Goal: Transaction & Acquisition: Book appointment/travel/reservation

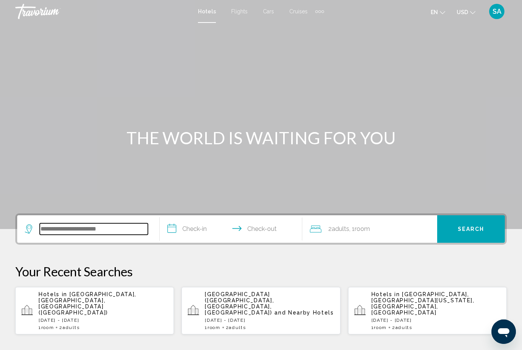
click at [107, 229] on input "Search widget" at bounding box center [94, 228] width 108 height 11
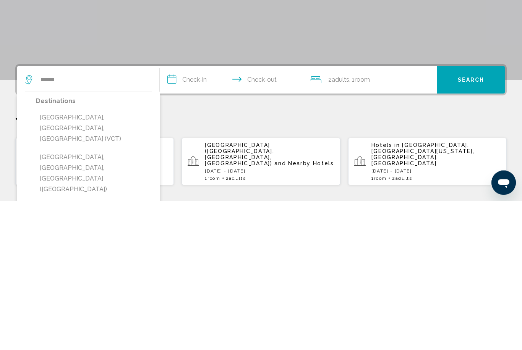
click at [107, 300] on button "[GEOGRAPHIC_DATA], [GEOGRAPHIC_DATA], [GEOGRAPHIC_DATA] ([GEOGRAPHIC_DATA])" at bounding box center [94, 323] width 116 height 47
type input "**********"
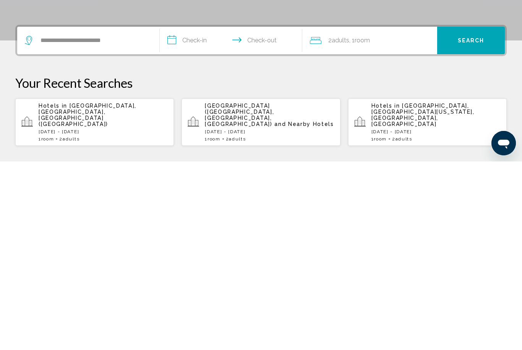
click at [172, 215] on input "**********" at bounding box center [233, 230] width 146 height 30
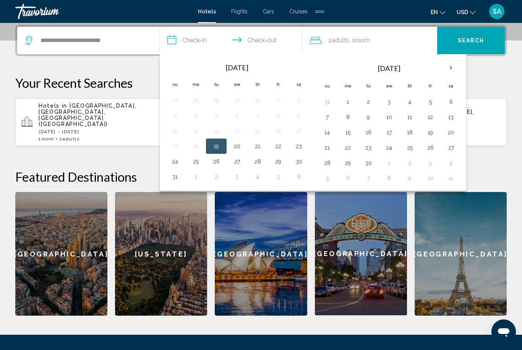
click at [279, 149] on button "22" at bounding box center [278, 146] width 12 height 11
click at [172, 162] on button "24" at bounding box center [175, 161] width 12 height 11
type input "**********"
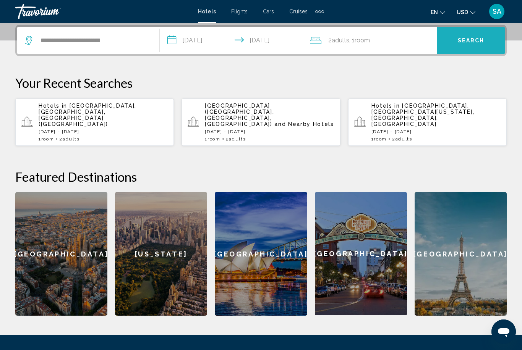
click at [470, 39] on span "Search" at bounding box center [471, 41] width 27 height 6
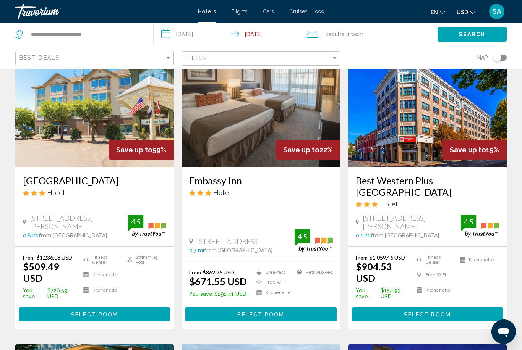
scroll to position [47, 0]
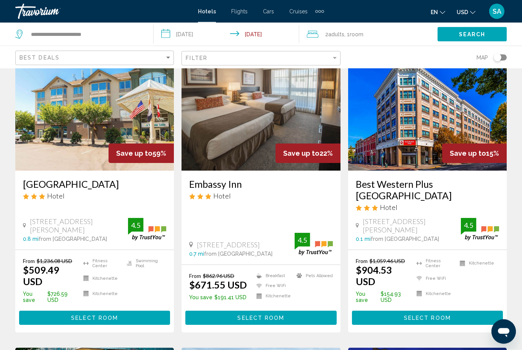
click at [127, 311] on button "Select Room" at bounding box center [94, 318] width 151 height 14
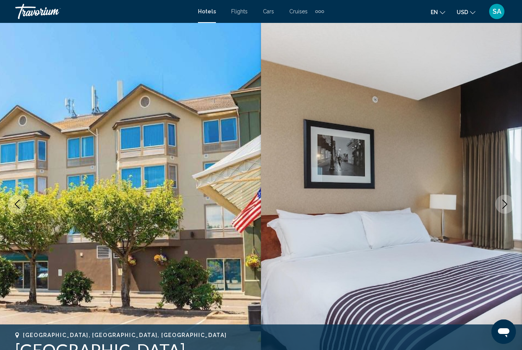
click at [497, 206] on button "Next image" at bounding box center [504, 204] width 19 height 19
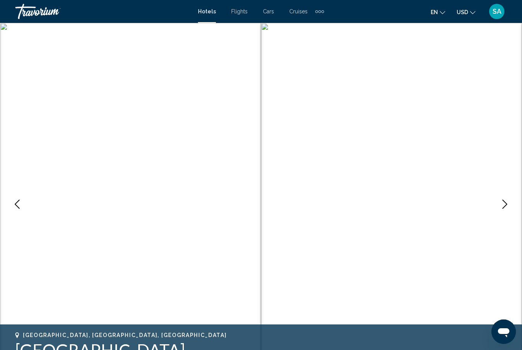
click at [503, 204] on icon "Next image" at bounding box center [504, 204] width 9 height 9
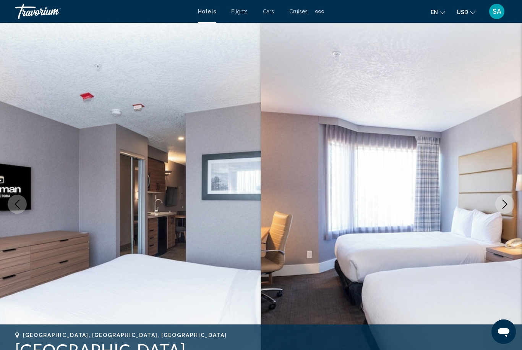
click at [497, 204] on button "Next image" at bounding box center [504, 204] width 19 height 19
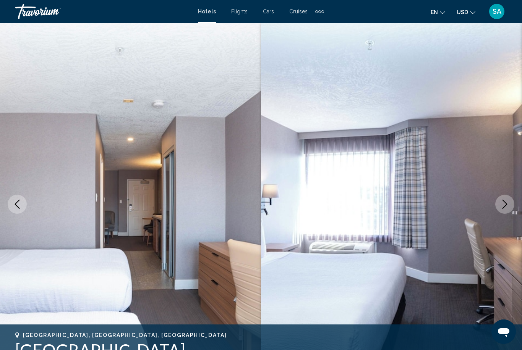
click at [499, 208] on button "Next image" at bounding box center [504, 204] width 19 height 19
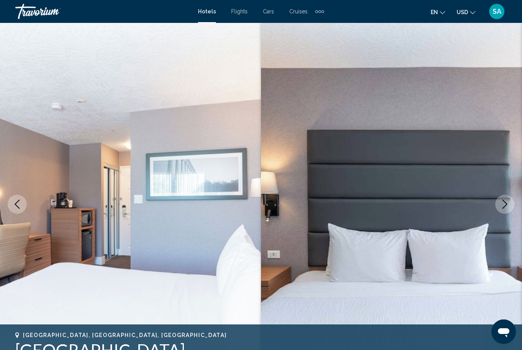
click at [500, 209] on icon "Next image" at bounding box center [504, 204] width 9 height 9
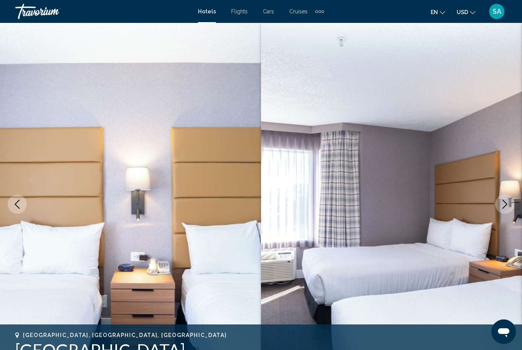
click at [499, 207] on button "Next image" at bounding box center [504, 204] width 19 height 19
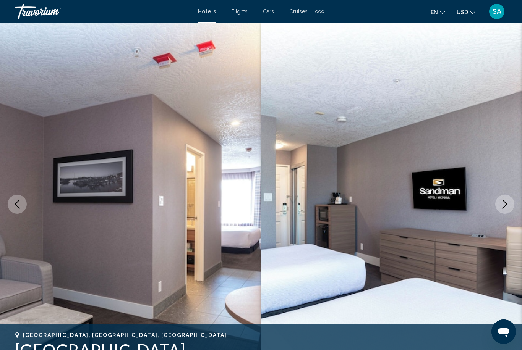
click at [502, 207] on icon "Next image" at bounding box center [504, 204] width 9 height 9
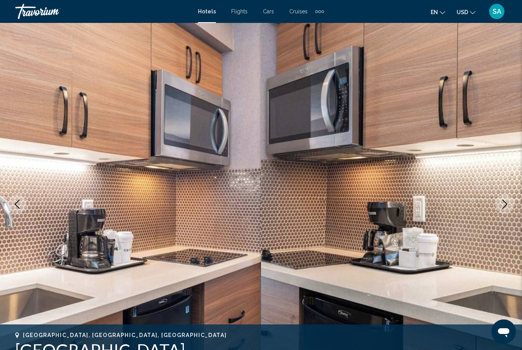
click at [503, 204] on icon "Next image" at bounding box center [504, 204] width 9 height 9
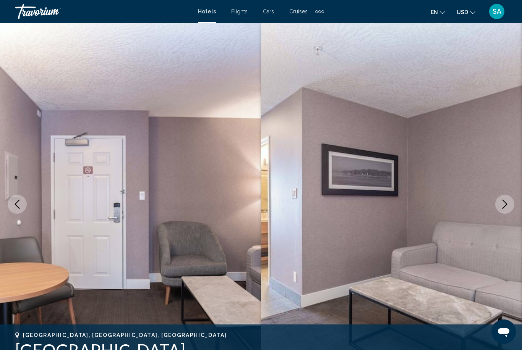
click at [500, 204] on button "Next image" at bounding box center [504, 204] width 19 height 19
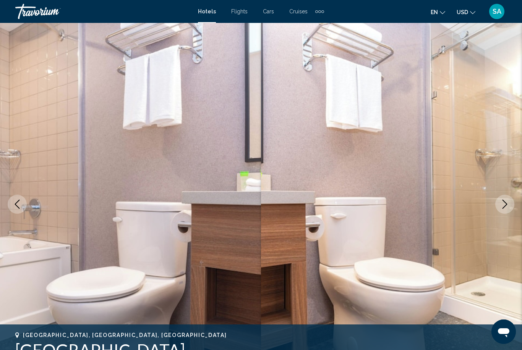
click at [496, 204] on button "Next image" at bounding box center [504, 204] width 19 height 19
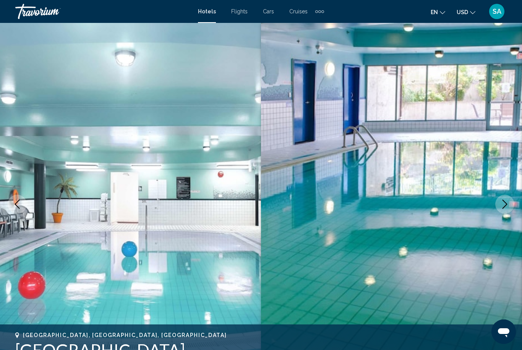
click at [502, 201] on icon "Next image" at bounding box center [504, 204] width 9 height 9
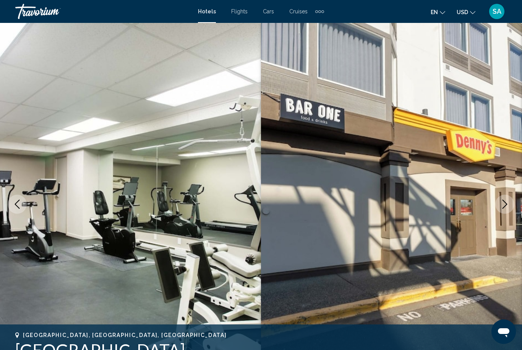
click at [500, 202] on icon "Next image" at bounding box center [504, 204] width 9 height 9
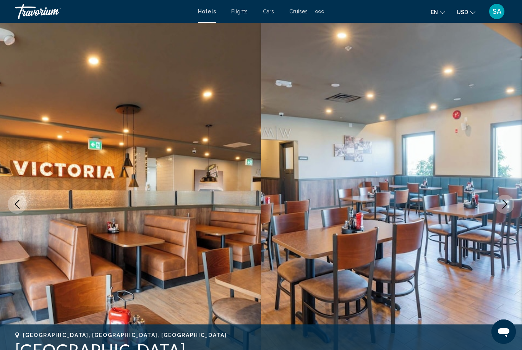
click at [501, 203] on icon "Next image" at bounding box center [504, 204] width 9 height 9
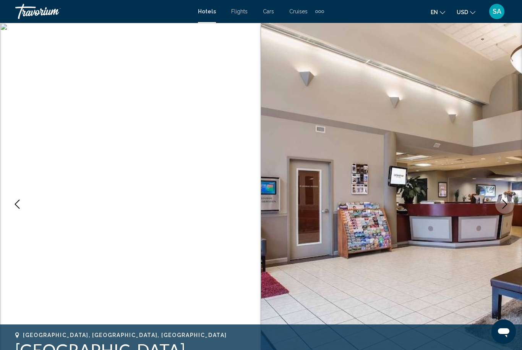
click at [502, 201] on icon "Next image" at bounding box center [504, 204] width 9 height 9
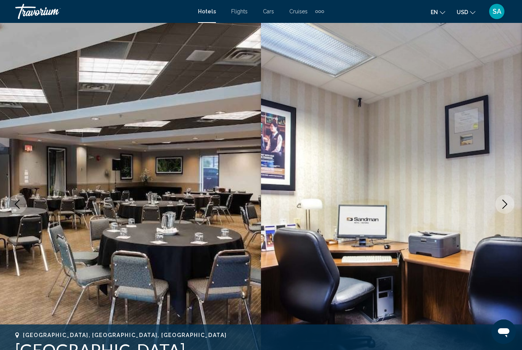
click at [505, 201] on icon "Next image" at bounding box center [504, 204] width 9 height 9
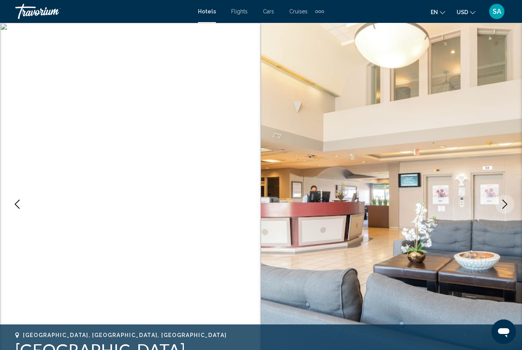
click at [504, 204] on icon "Next image" at bounding box center [504, 204] width 9 height 9
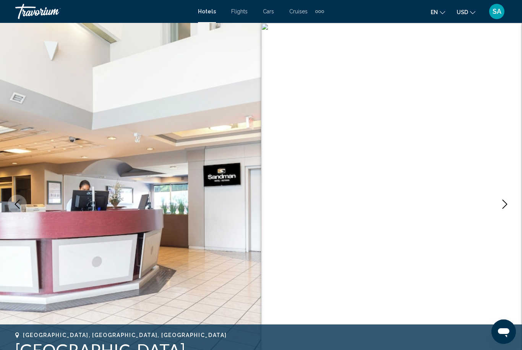
click at [505, 204] on icon "Next image" at bounding box center [504, 204] width 9 height 9
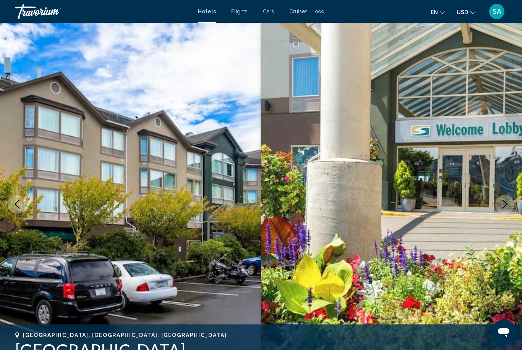
click at [505, 202] on icon "Next image" at bounding box center [504, 204] width 9 height 9
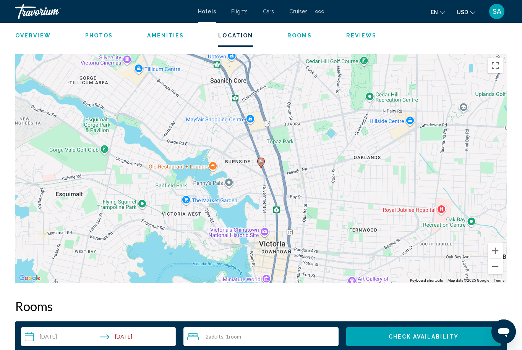
scroll to position [846, 0]
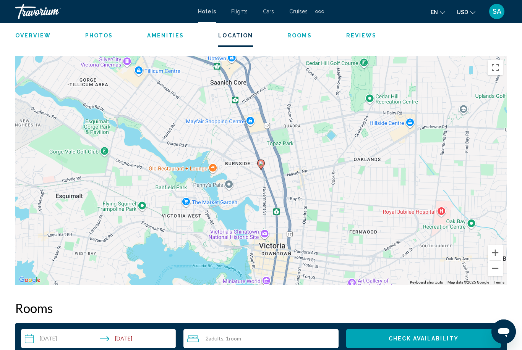
click at [495, 269] on button "Zoom out" at bounding box center [494, 268] width 15 height 15
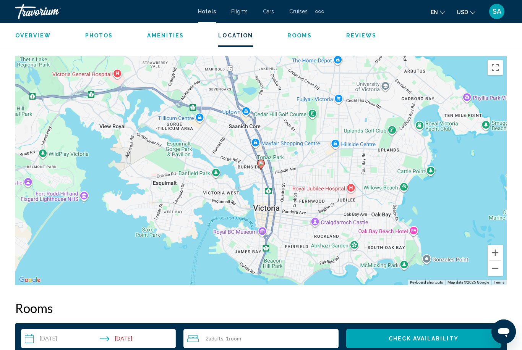
click at [492, 267] on button "Zoom out" at bounding box center [494, 268] width 15 height 15
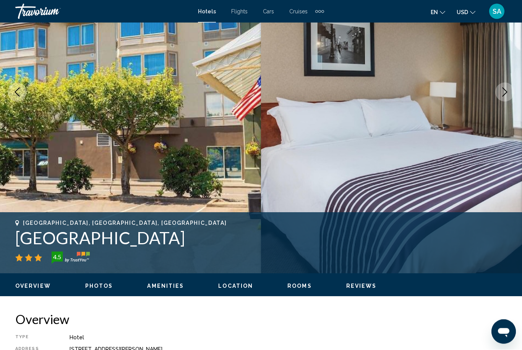
scroll to position [0, 0]
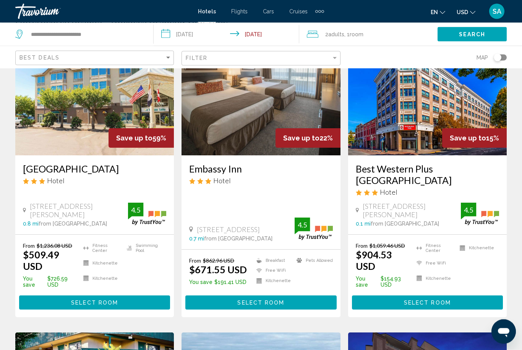
scroll to position [62, 0]
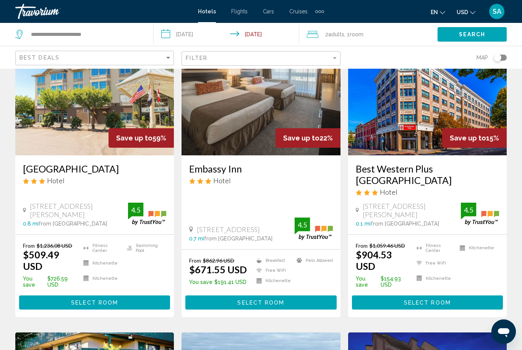
click at [269, 300] on span "Select Room" at bounding box center [260, 303] width 47 height 6
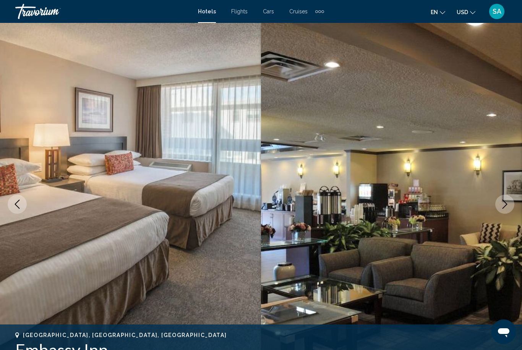
click at [502, 203] on icon "Next image" at bounding box center [504, 204] width 9 height 9
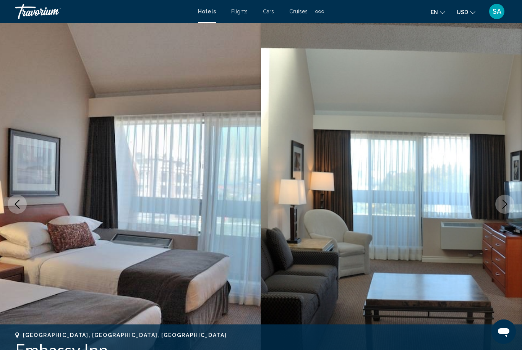
click at [503, 203] on icon "Next image" at bounding box center [504, 204] width 9 height 9
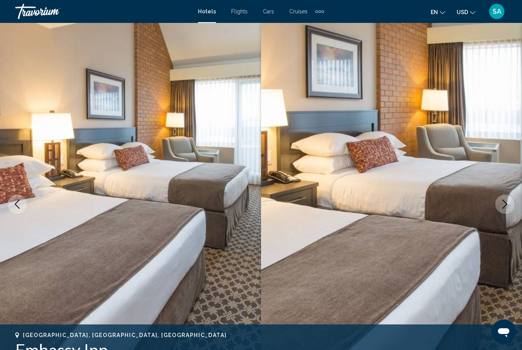
click at [500, 200] on icon "Next image" at bounding box center [504, 204] width 9 height 9
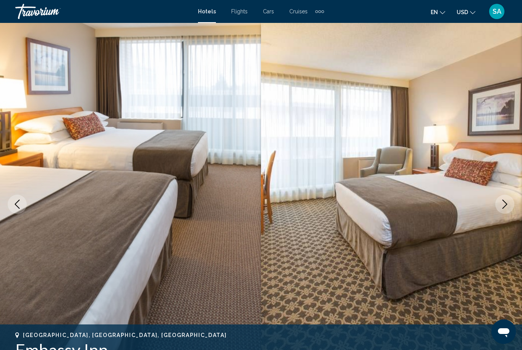
click at [502, 205] on icon "Next image" at bounding box center [504, 204] width 9 height 9
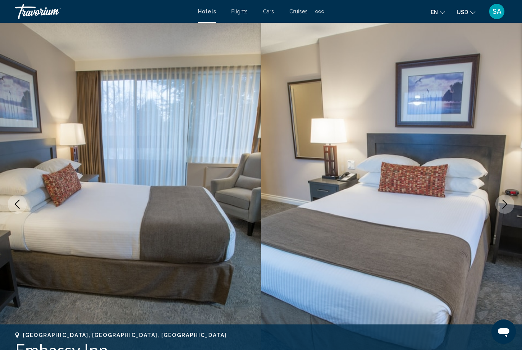
click at [500, 204] on icon "Next image" at bounding box center [504, 204] width 9 height 9
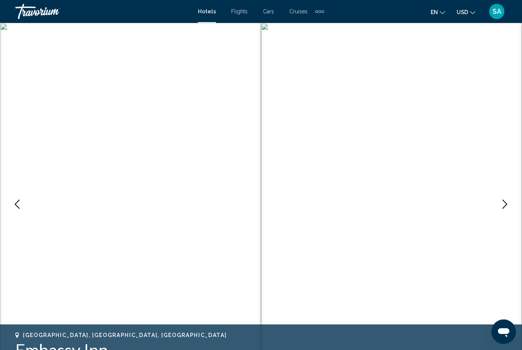
click at [504, 203] on icon "Next image" at bounding box center [504, 204] width 9 height 9
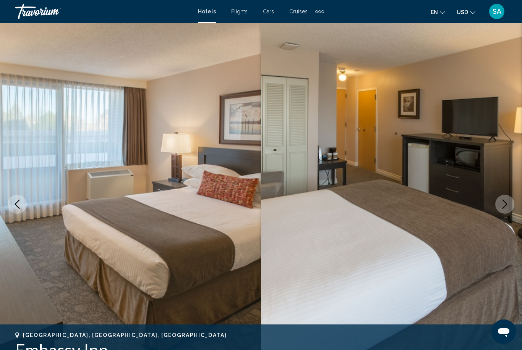
click at [502, 203] on icon "Next image" at bounding box center [504, 204] width 9 height 9
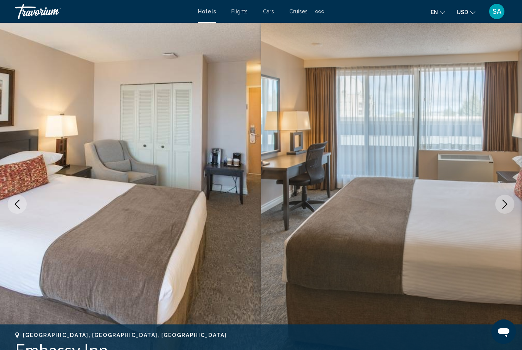
click at [503, 204] on icon "Next image" at bounding box center [504, 204] width 9 height 9
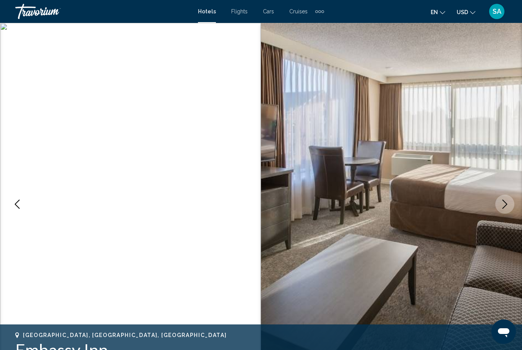
click at [504, 204] on icon "Next image" at bounding box center [504, 204] width 9 height 9
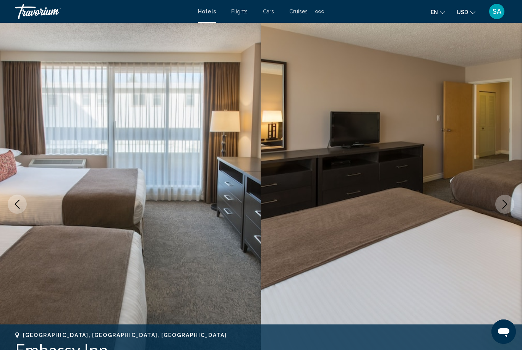
click at [506, 202] on icon "Next image" at bounding box center [504, 204] width 9 height 9
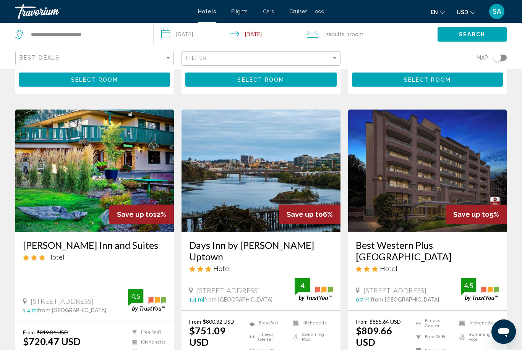
scroll to position [298, 0]
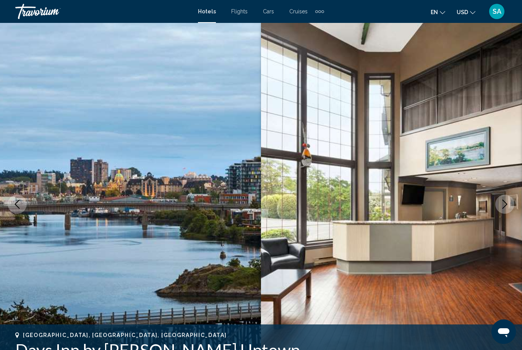
click at [509, 201] on button "Next image" at bounding box center [504, 204] width 19 height 19
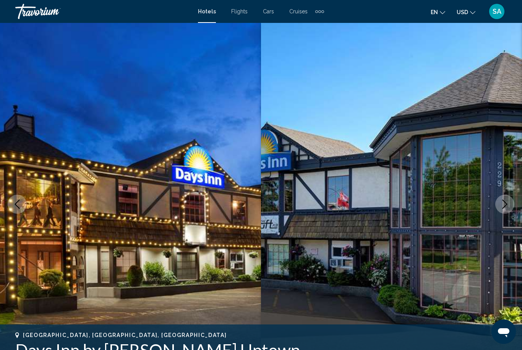
click at [504, 207] on icon "Next image" at bounding box center [504, 204] width 5 height 9
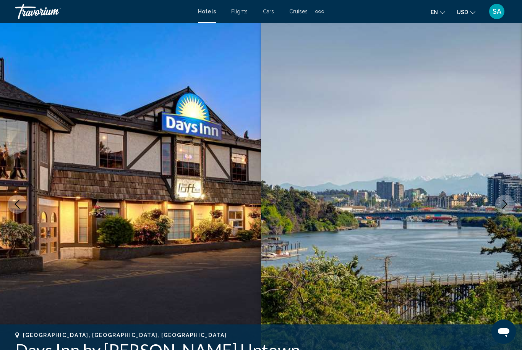
click at [510, 207] on button "Next image" at bounding box center [504, 204] width 19 height 19
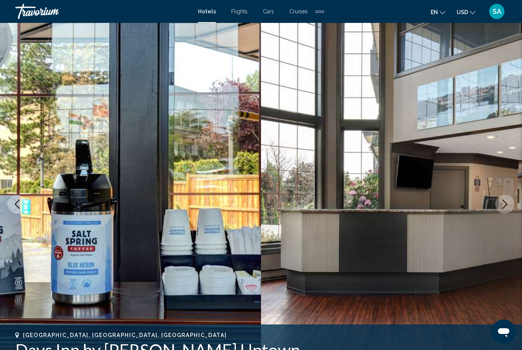
click at [504, 208] on icon "Next image" at bounding box center [504, 204] width 9 height 9
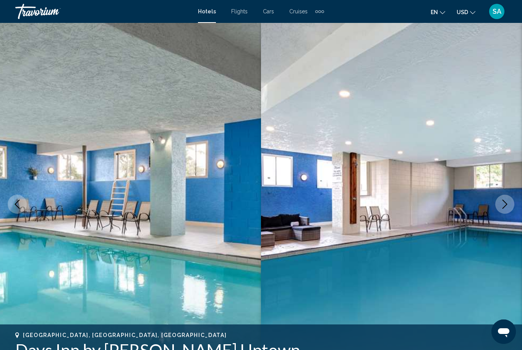
click at [505, 208] on icon "Next image" at bounding box center [504, 204] width 9 height 9
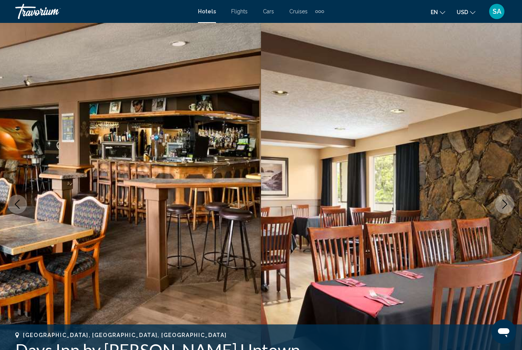
click at [497, 204] on button "Next image" at bounding box center [504, 204] width 19 height 19
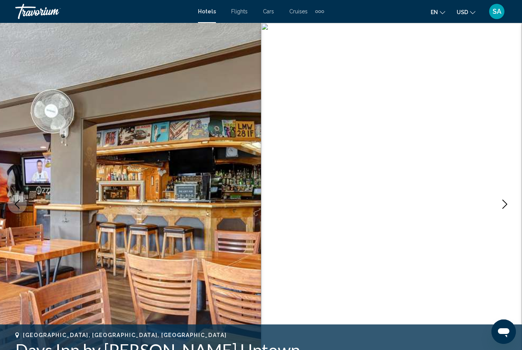
click at [506, 204] on icon "Next image" at bounding box center [504, 204] width 5 height 9
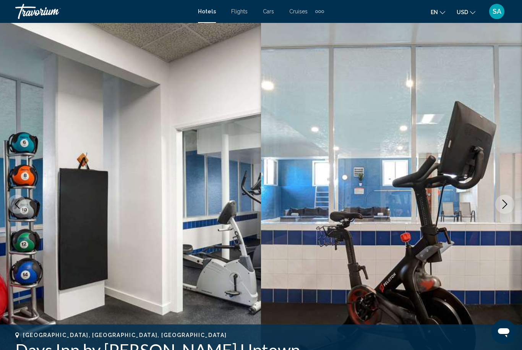
click at [506, 203] on icon "Next image" at bounding box center [504, 204] width 9 height 9
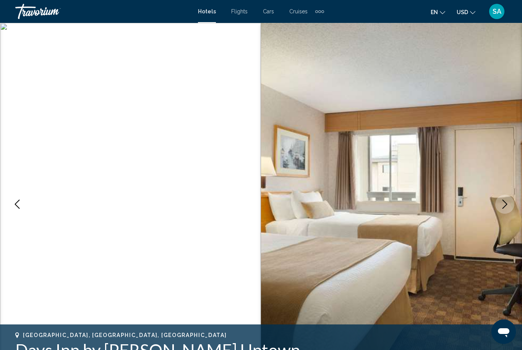
click at [504, 202] on icon "Next image" at bounding box center [504, 204] width 9 height 9
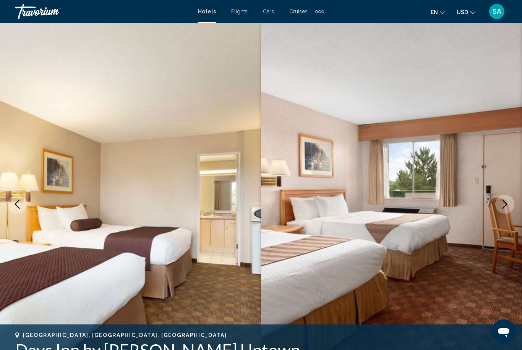
click at [505, 202] on icon "Next image" at bounding box center [504, 204] width 9 height 9
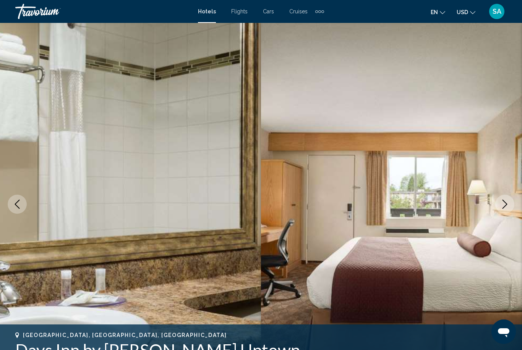
click at [504, 202] on icon "Next image" at bounding box center [504, 204] width 5 height 9
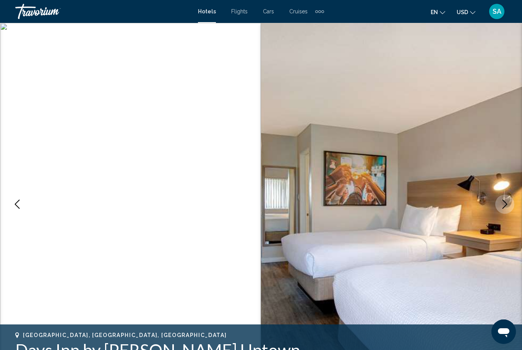
click at [504, 202] on icon "Next image" at bounding box center [504, 204] width 9 height 9
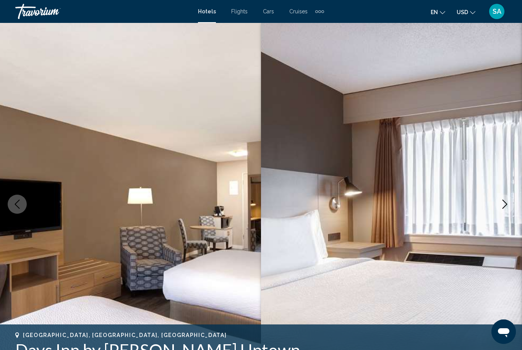
click at [504, 203] on icon "Next image" at bounding box center [504, 204] width 9 height 9
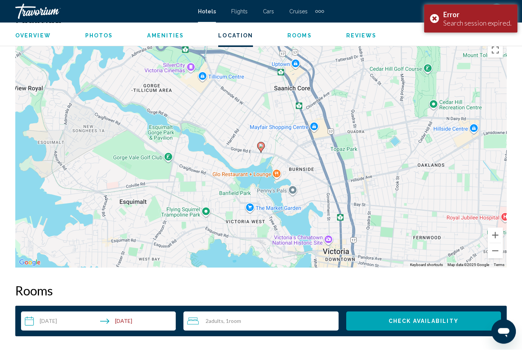
scroll to position [847, 0]
click at [492, 244] on button "Zoom out" at bounding box center [494, 250] width 15 height 15
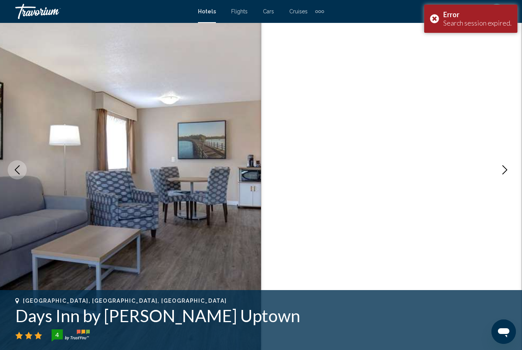
scroll to position [0, 0]
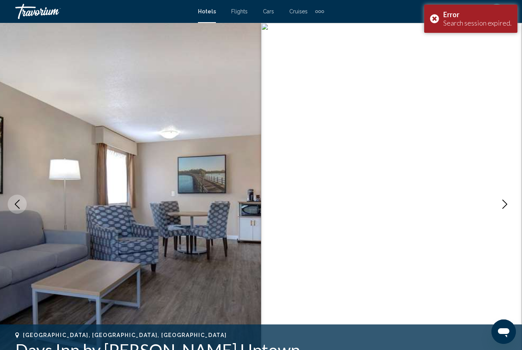
click at [436, 21] on div "Error Search session expired." at bounding box center [470, 19] width 93 height 28
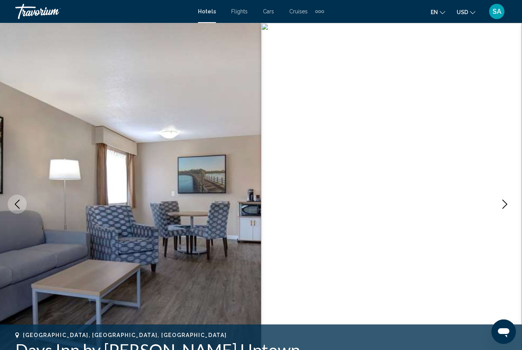
click at [501, 204] on icon "Next image" at bounding box center [504, 204] width 9 height 9
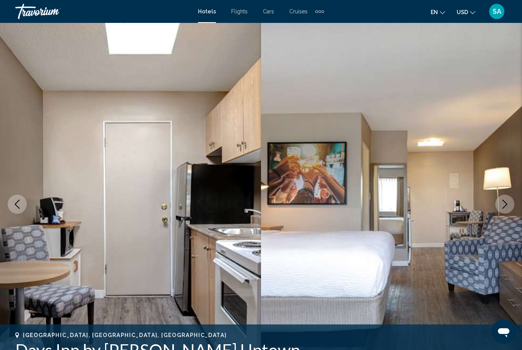
click at [502, 202] on icon "Next image" at bounding box center [504, 204] width 9 height 9
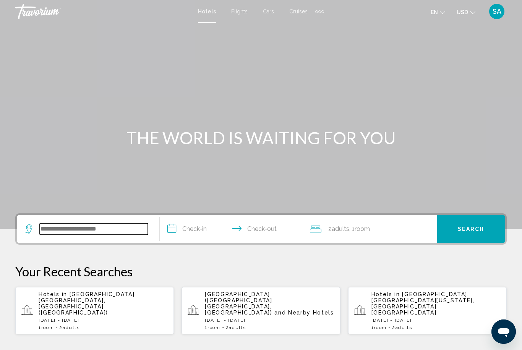
click at [130, 228] on input "Search widget" at bounding box center [94, 228] width 108 height 11
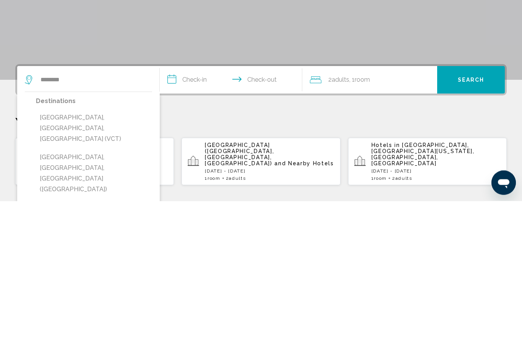
click at [91, 300] on button "[GEOGRAPHIC_DATA], [GEOGRAPHIC_DATA], [GEOGRAPHIC_DATA] ([GEOGRAPHIC_DATA])" at bounding box center [94, 323] width 116 height 47
type input "**********"
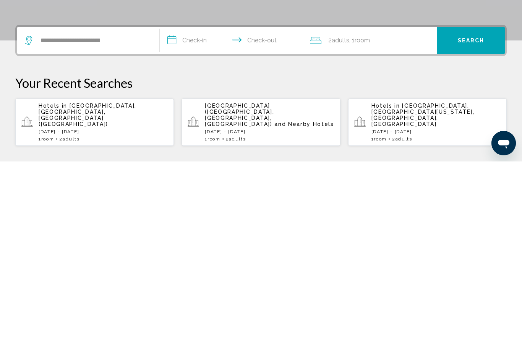
click at [173, 215] on input "**********" at bounding box center [233, 230] width 146 height 30
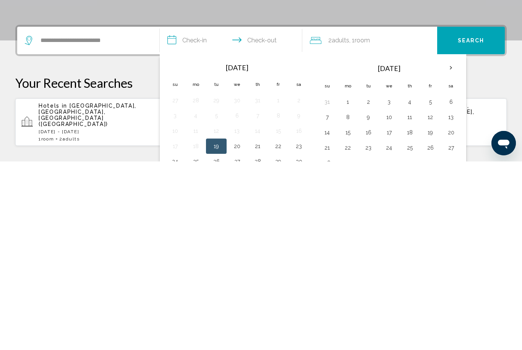
scroll to position [189, 0]
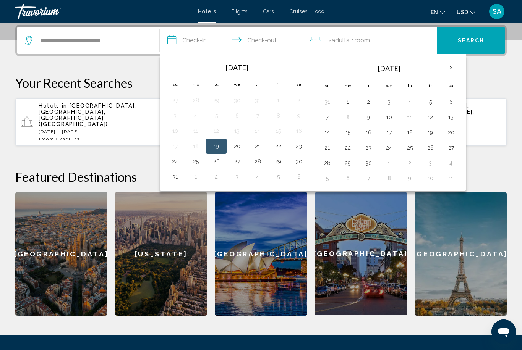
click at [280, 159] on button "29" at bounding box center [278, 161] width 12 height 11
click at [175, 180] on button "31" at bounding box center [175, 177] width 12 height 11
type input "**********"
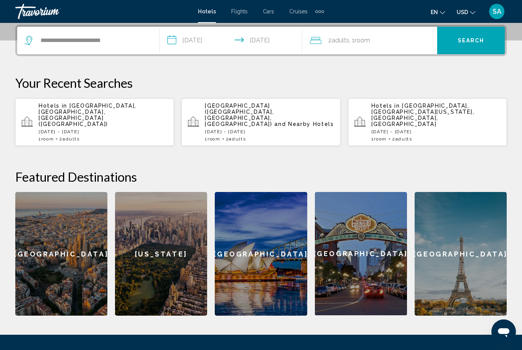
click at [474, 40] on span "Search" at bounding box center [471, 41] width 27 height 6
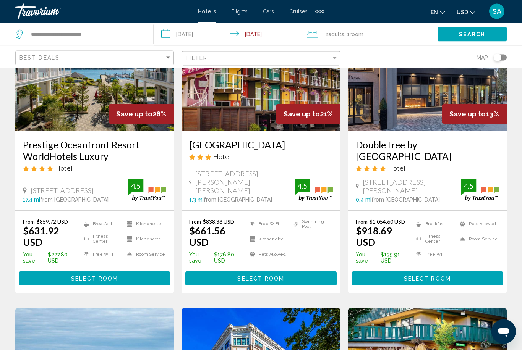
scroll to position [86, 0]
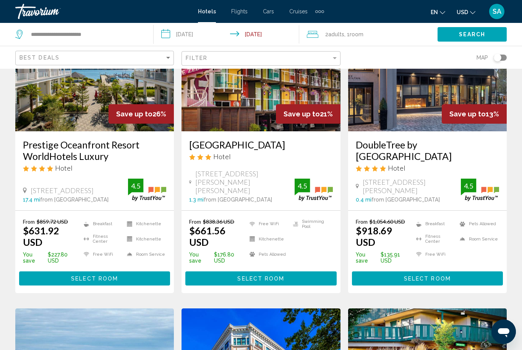
click at [150, 272] on button "Select Room" at bounding box center [94, 279] width 151 height 14
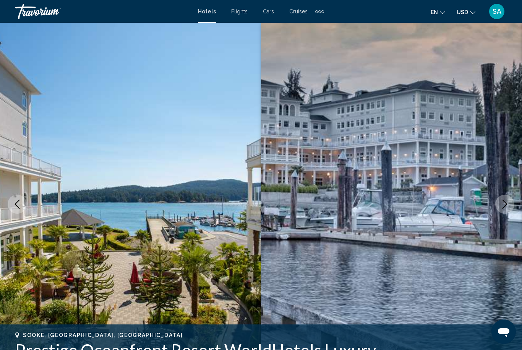
click at [500, 202] on icon "Next image" at bounding box center [504, 204] width 9 height 9
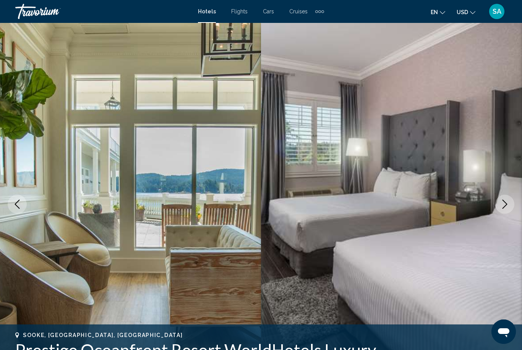
click at [504, 207] on icon "Next image" at bounding box center [504, 204] width 9 height 9
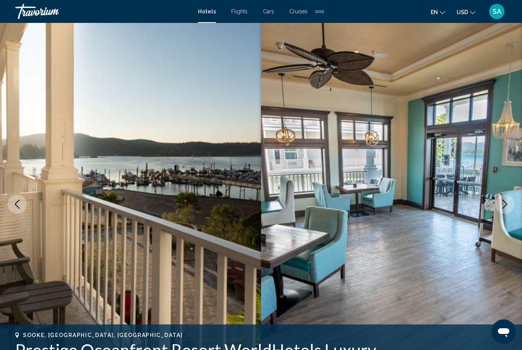
click at [507, 204] on icon "Next image" at bounding box center [504, 204] width 9 height 9
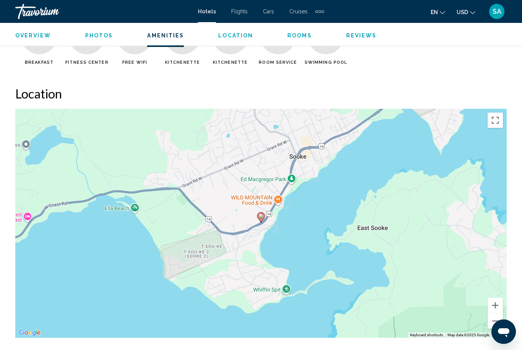
scroll to position [828, 0]
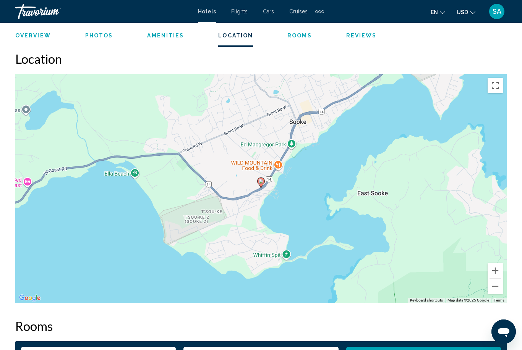
click at [493, 287] on button "Zoom out" at bounding box center [494, 286] width 15 height 15
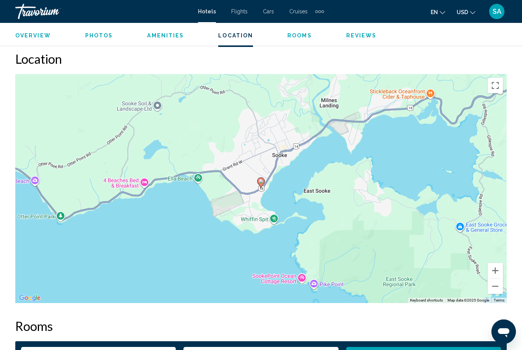
click at [495, 287] on button "Zoom out" at bounding box center [494, 286] width 15 height 15
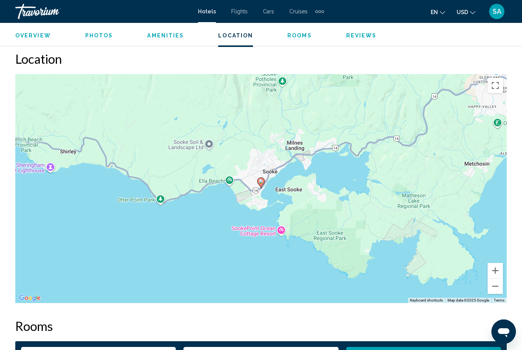
click at [494, 285] on button "Zoom out" at bounding box center [494, 286] width 15 height 15
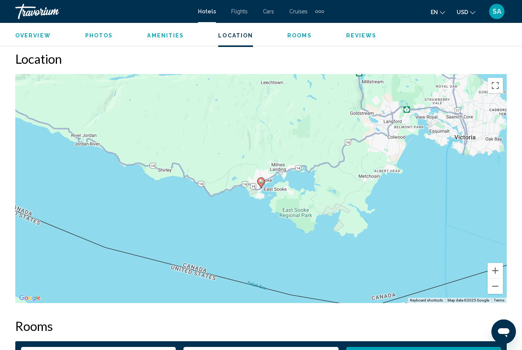
click at [496, 285] on button "Zoom out" at bounding box center [494, 286] width 15 height 15
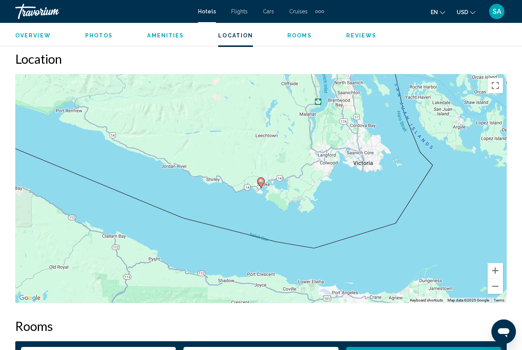
click at [496, 287] on button "Zoom out" at bounding box center [494, 286] width 15 height 15
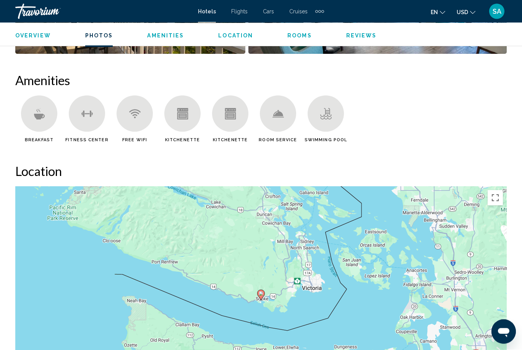
scroll to position [690, 0]
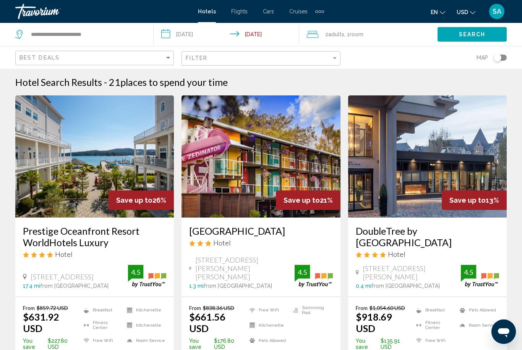
click at [170, 28] on input "**********" at bounding box center [228, 35] width 149 height 25
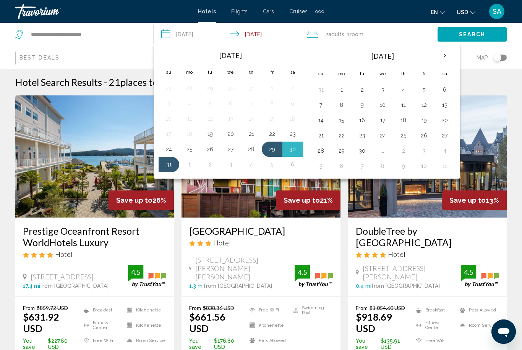
click at [518, 30] on div "Search" at bounding box center [479, 34] width 84 height 23
